Goal: Book appointment/travel/reservation

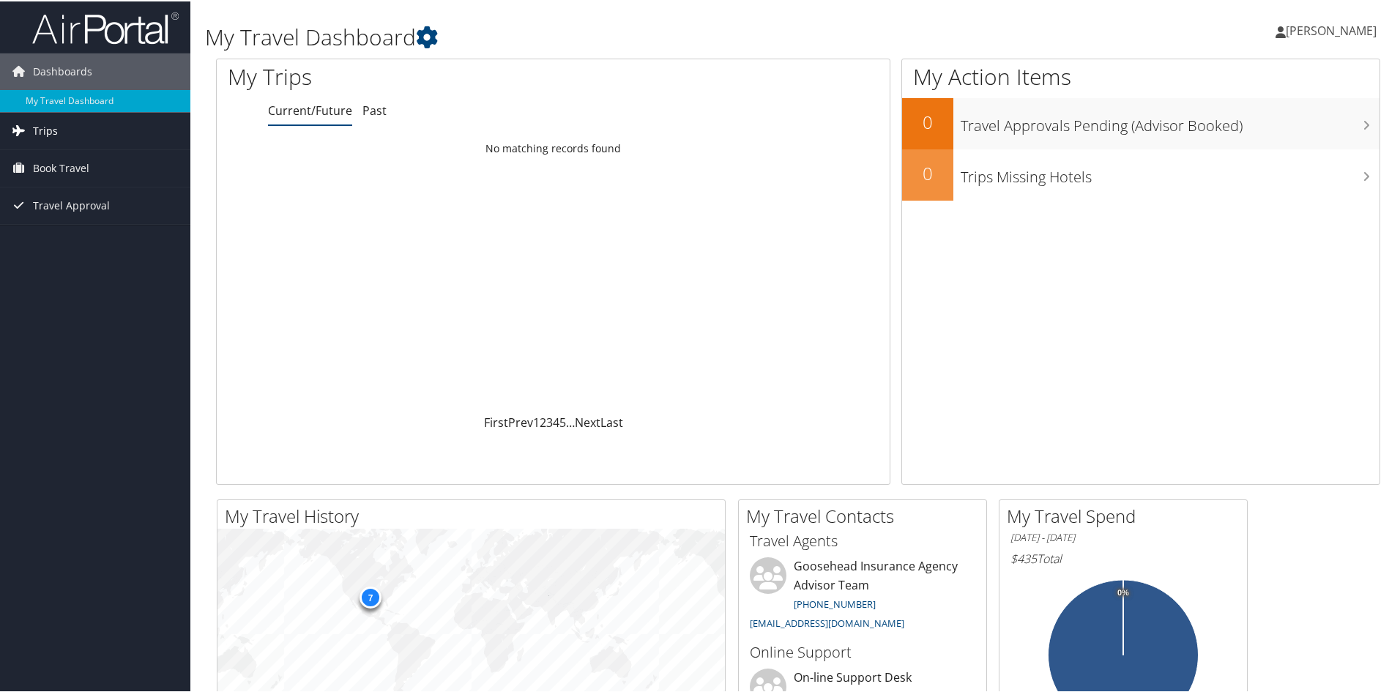
click at [40, 118] on span "Trips" at bounding box center [45, 129] width 25 height 37
click at [40, 157] on link "Current/Future Trips" at bounding box center [95, 159] width 190 height 22
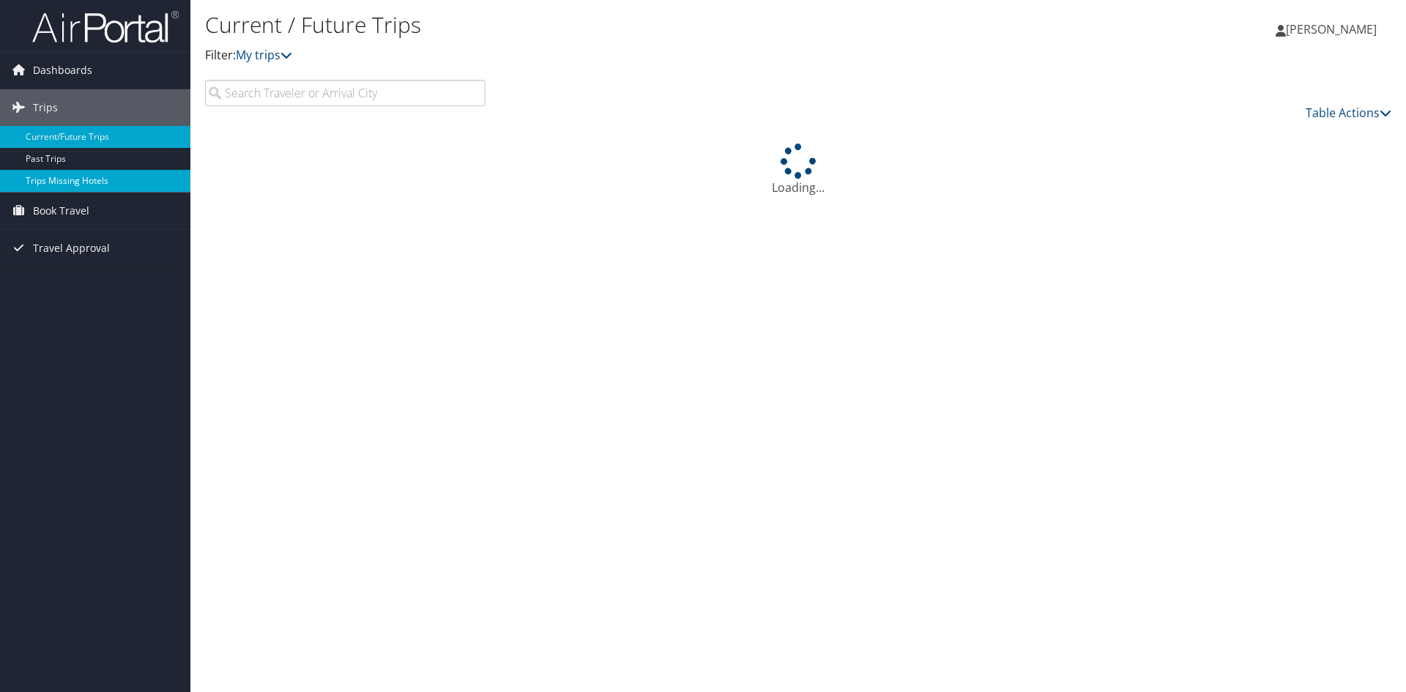
click at [53, 171] on link "Trips Missing Hotels" at bounding box center [95, 181] width 190 height 22
click at [58, 209] on span "Book Travel" at bounding box center [61, 211] width 56 height 37
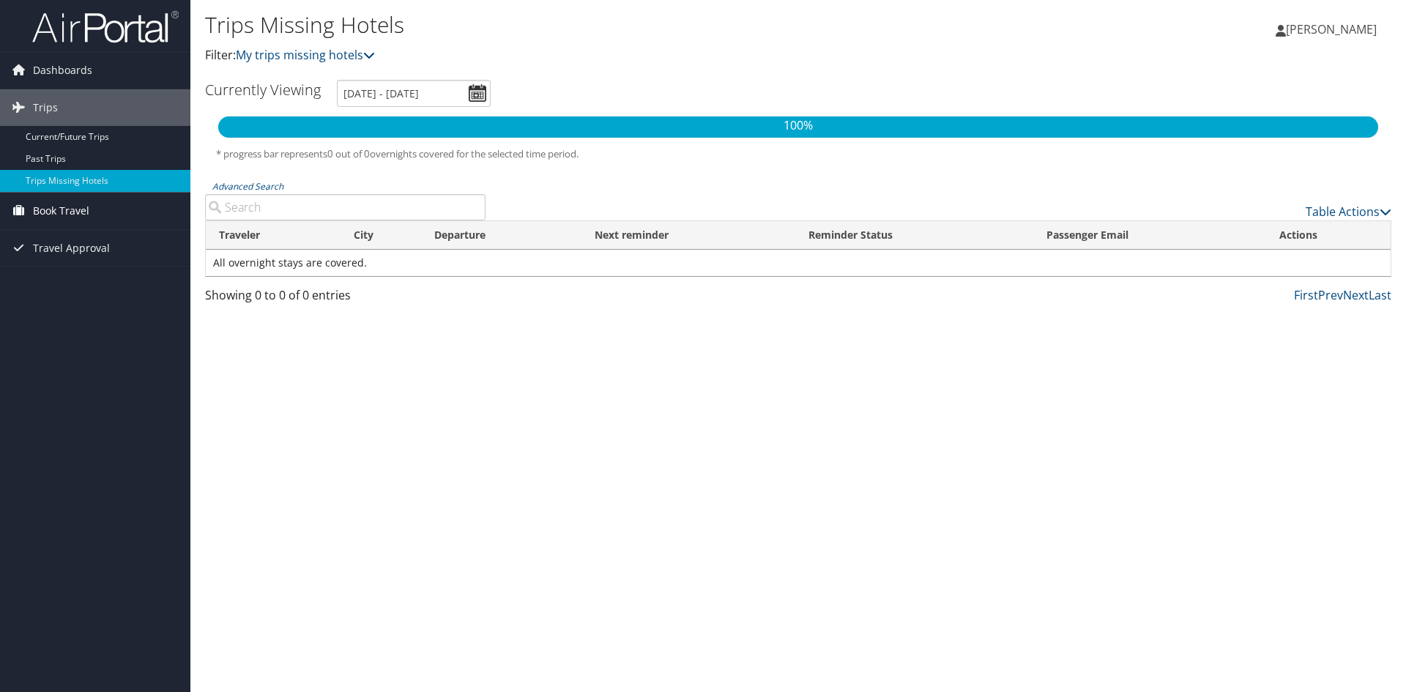
click at [40, 204] on span "Book Travel" at bounding box center [61, 211] width 56 height 37
click at [51, 286] on link "Book/Manage Online Trips" at bounding box center [95, 284] width 190 height 22
